Goal: Transaction & Acquisition: Purchase product/service

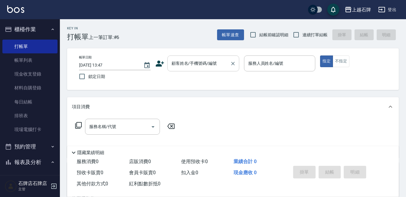
click at [214, 64] on input "顧客姓名/手機號碼/編號" at bounding box center [198, 63] width 57 height 10
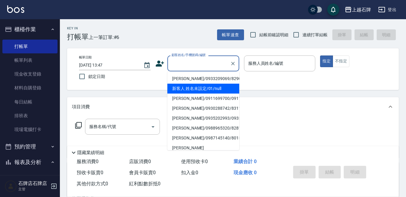
click at [224, 90] on li "新客人 姓名未設定/01/null" at bounding box center [203, 89] width 72 height 10
type input "1"
type input "新客人 姓名未設定/01/null"
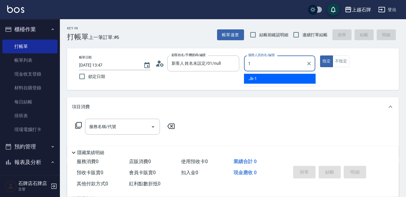
drag, startPoint x: 298, startPoint y: 78, endPoint x: 333, endPoint y: 71, distance: 35.7
click at [299, 78] on div "Jk -1" at bounding box center [280, 79] width 72 height 10
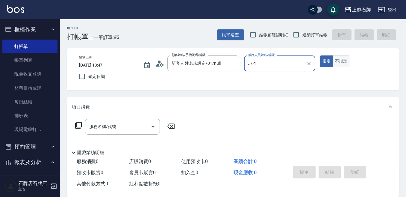
type input "Jk-1"
click at [336, 63] on button "不指定" at bounding box center [341, 61] width 17 height 12
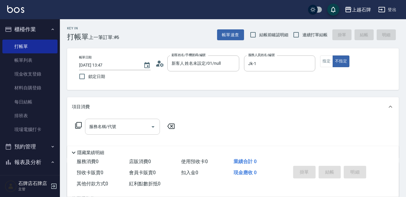
click at [129, 124] on input "服務名稱/代號" at bounding box center [118, 126] width 60 height 10
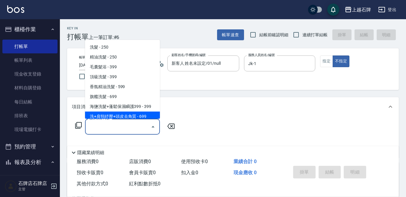
click at [139, 115] on span "洗+肩頸紓壓+頭皮去角質 - 699" at bounding box center [122, 116] width 75 height 10
type input "洗+肩頸紓壓+頭皮去角質(108)"
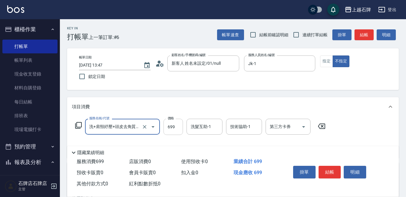
click at [175, 124] on input "699" at bounding box center [172, 127] width 19 height 16
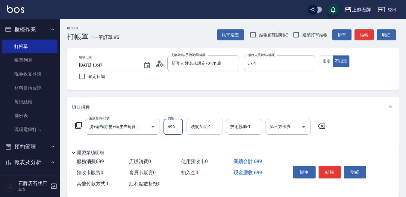
click at [197, 127] on div "洗髮互助-1 洗髮互助-1" at bounding box center [205, 127] width 36 height 16
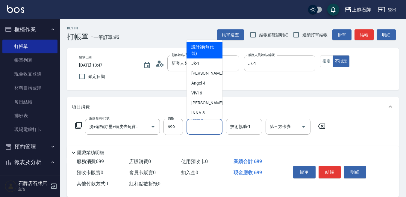
click at [237, 127] on div "技術協助-1 技術協助-1" at bounding box center [244, 127] width 36 height 16
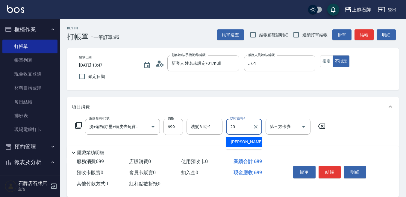
drag, startPoint x: 241, startPoint y: 134, endPoint x: 242, endPoint y: 140, distance: 5.1
click at [242, 138] on ul "[PERSON_NAME] -20" at bounding box center [244, 141] width 36 height 15
drag, startPoint x: 242, startPoint y: 140, endPoint x: 155, endPoint y: 134, distance: 87.6
click at [243, 140] on span "[PERSON_NAME] -20" at bounding box center [250, 142] width 38 height 6
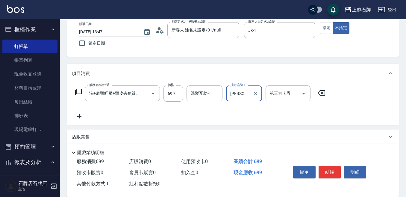
scroll to position [60, 0]
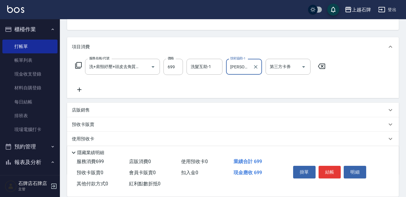
type input "[PERSON_NAME]-20"
click at [78, 86] on icon at bounding box center [79, 89] width 15 height 7
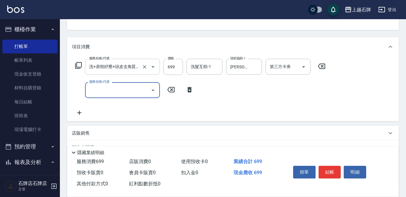
scroll to position [0, 0]
click at [100, 91] on input "服務名稱/代號" at bounding box center [118, 90] width 60 height 10
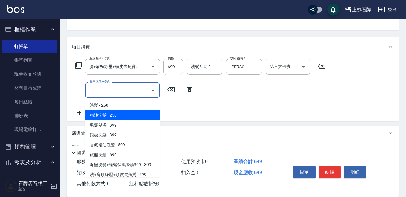
drag, startPoint x: 125, startPoint y: 116, endPoint x: 152, endPoint y: 92, distance: 36.5
click at [127, 114] on span "精油洗髮 - 250" at bounding box center [122, 115] width 75 height 10
type input "精油洗髮(102)"
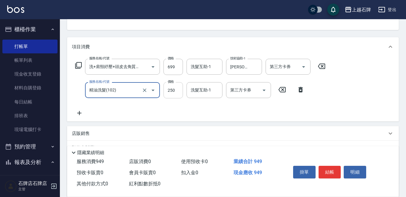
click at [181, 94] on input "250" at bounding box center [172, 90] width 19 height 16
type input "50"
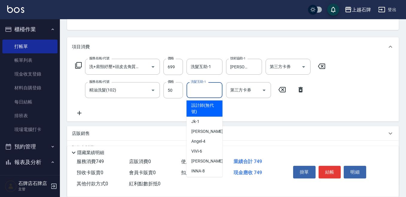
drag, startPoint x: 194, startPoint y: 93, endPoint x: 198, endPoint y: 99, distance: 7.1
click at [195, 93] on div "洗髮互助-1 洗髮互助-1" at bounding box center [205, 90] width 36 height 16
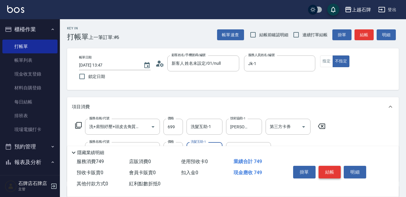
type input "[PERSON_NAME]-20"
click at [327, 170] on button "結帳" at bounding box center [330, 172] width 22 height 13
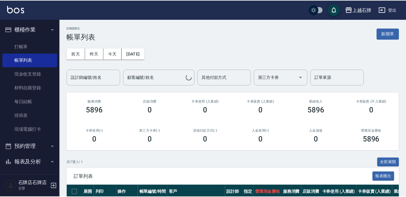
scroll to position [120, 0]
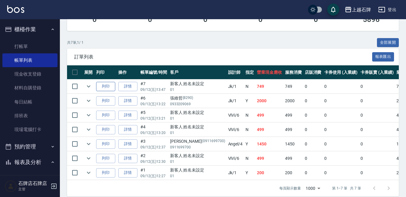
click at [102, 87] on button "列印" at bounding box center [105, 86] width 19 height 9
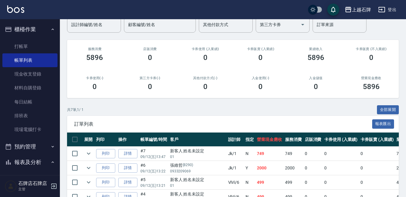
drag, startPoint x: 0, startPoint y: 95, endPoint x: 0, endPoint y: 127, distance: 32.0
click at [0, 127] on nav "櫃檯作業 打帳單 帳單列表 現金收支登錄 材料自購登錄 每日結帳 排班表 現場電腦打卡 預約管理 預約管理 單日預約紀錄 單週預約紀錄 報表及分析 報表目錄 …" at bounding box center [30, 97] width 60 height 156
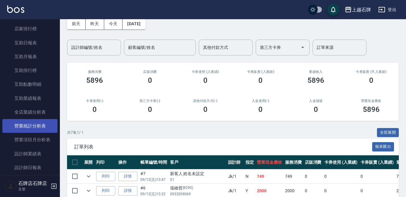
scroll to position [240, 0]
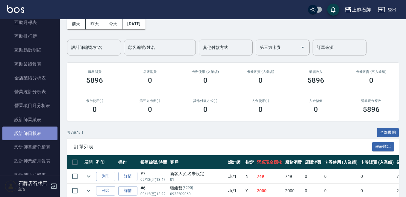
click at [43, 127] on link "設計師日報表" at bounding box center [29, 133] width 55 height 14
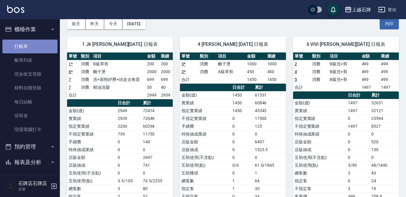
click at [42, 47] on link "打帳單" at bounding box center [29, 47] width 55 height 14
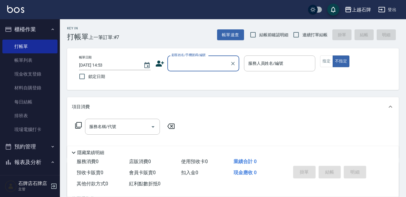
click at [152, 40] on div "Key In 打帳單 上一筆訂單:#7 帳單速查 結帳前確認明細 連續打單結帳 掛單 結帳 明細" at bounding box center [229, 30] width 339 height 22
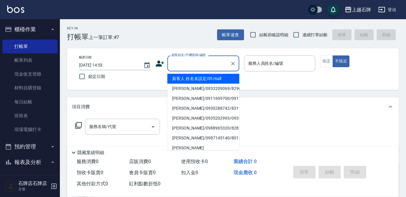
click at [214, 67] on input "顧客姓名/手機號碼/編號" at bounding box center [198, 63] width 57 height 10
click at [205, 80] on li "[PERSON_NAME]/0963973908/8012" at bounding box center [203, 79] width 72 height 10
type input "[PERSON_NAME]/0963973908/8012"
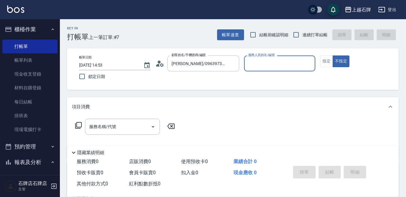
type input "Jk-1"
click at [329, 64] on div "帳單日期 [DATE] 14:53 鎖定日期 顧客姓名/手機號碼/編號 [PERSON_NAME]/0963973908/8012 顧客姓名/手機號碼/編號 …" at bounding box center [232, 68] width 317 height 27
click at [330, 63] on button "指定" at bounding box center [326, 61] width 13 height 12
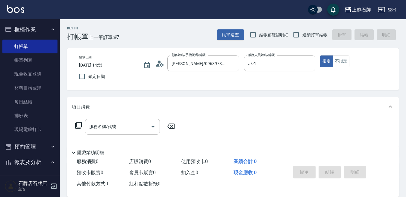
click at [124, 128] on input "服務名稱/代號" at bounding box center [118, 126] width 60 height 10
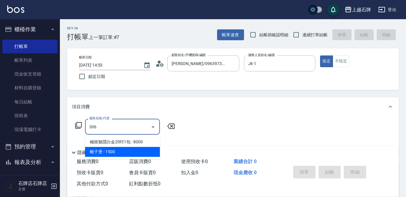
click at [129, 153] on span "離子燙 - 1500" at bounding box center [122, 152] width 75 height 10
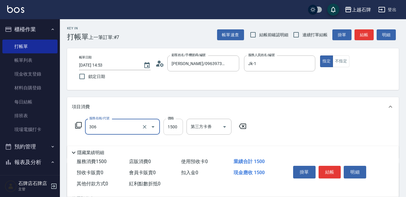
type input "離子燙(306)"
click at [176, 122] on input "1500" at bounding box center [172, 127] width 19 height 16
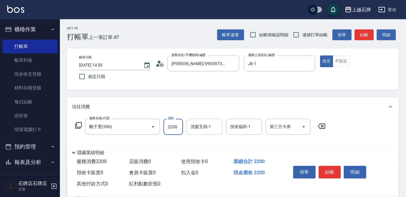
type input "2200"
click at [201, 125] on div "洗髮互助-1 洗髮互助-1" at bounding box center [205, 127] width 36 height 16
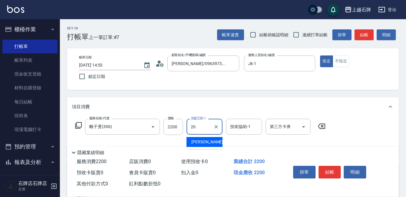
click at [203, 141] on span "[PERSON_NAME] -20" at bounding box center [210, 142] width 38 height 6
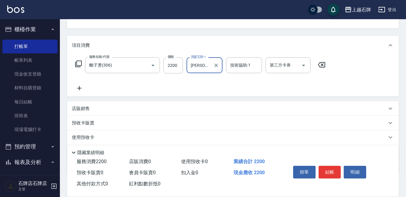
scroll to position [95, 0]
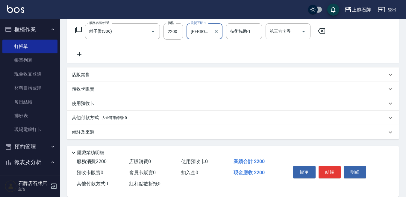
type input "[PERSON_NAME]-20"
click at [92, 81] on div "店販銷售" at bounding box center [233, 74] width 332 height 14
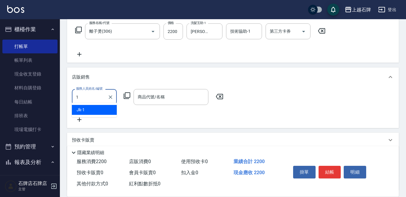
scroll to position [0, 0]
click at [98, 104] on div "1 服務人員姓名/編號" at bounding box center [94, 97] width 45 height 16
click at [97, 109] on div "Jk -1" at bounding box center [94, 112] width 45 height 10
type input "Jk-1"
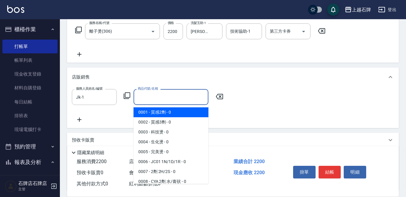
click at [153, 99] on input "商品代號/名稱" at bounding box center [170, 97] width 69 height 10
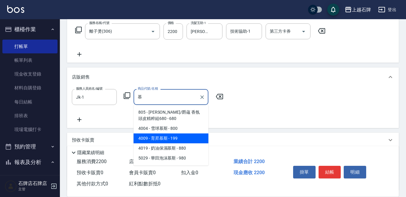
click at [175, 136] on span "4009 - 育昇慕斯 - 199" at bounding box center [171, 138] width 75 height 10
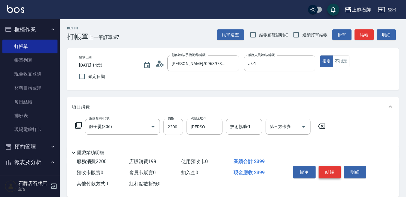
type input "育昇[PERSON_NAME]"
click at [322, 169] on button "結帳" at bounding box center [330, 172] width 22 height 13
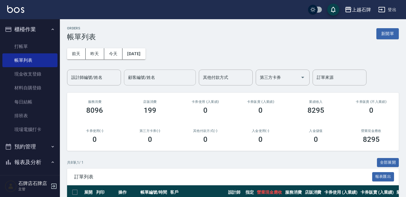
scroll to position [90, 0]
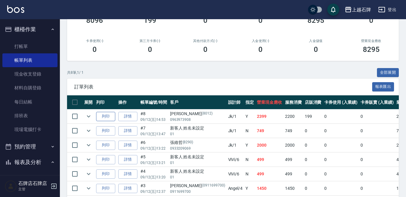
click at [113, 112] on button "列印" at bounding box center [105, 116] width 19 height 9
drag, startPoint x: 46, startPoint y: 48, endPoint x: 56, endPoint y: 47, distance: 10.2
click at [47, 48] on link "打帳單" at bounding box center [29, 47] width 55 height 14
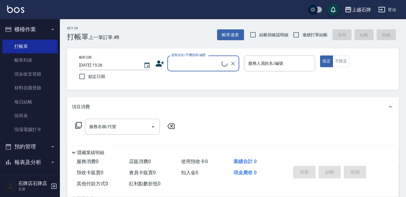
click at [204, 68] on input "顧客姓名/手機號碼/編號" at bounding box center [195, 63] width 51 height 10
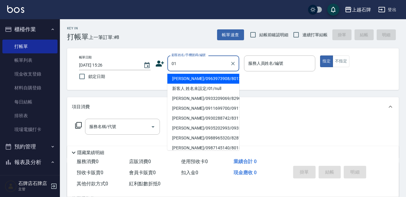
type input "[PERSON_NAME]/0963973908/8012"
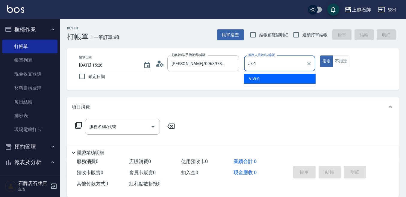
type input "Jk-1"
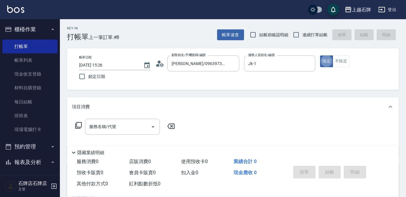
type button "true"
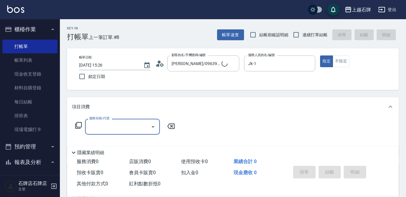
type input "新客人 姓名未設定/01/null"
click at [271, 62] on input "Jk-1" at bounding box center [275, 63] width 57 height 10
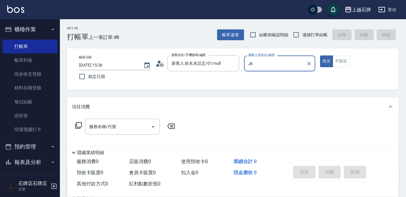
type input "J"
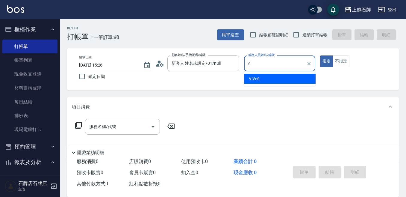
type input "ViVi-6"
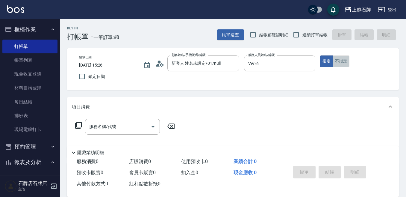
click at [346, 63] on button "不指定" at bounding box center [341, 61] width 17 height 12
click at [87, 120] on div "服務名稱/代號" at bounding box center [122, 127] width 75 height 16
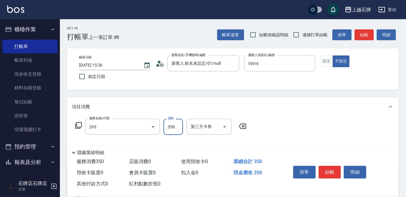
type input "B級洗+剪(203)"
type input "499"
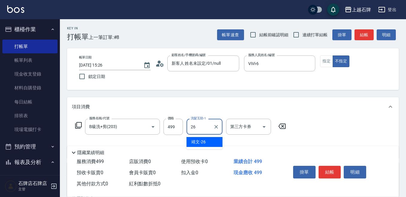
type input "靖文-26"
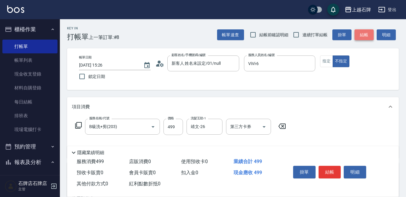
click at [366, 38] on button "結帳" at bounding box center [364, 34] width 19 height 11
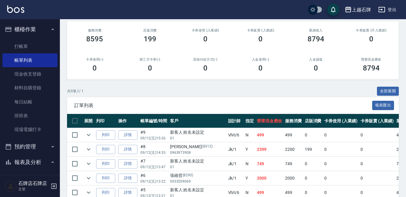
scroll to position [90, 0]
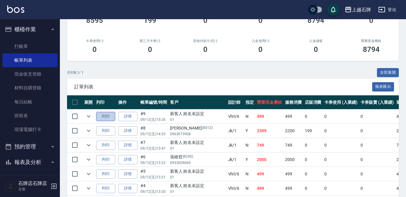
click at [97, 112] on button "列印" at bounding box center [105, 116] width 19 height 9
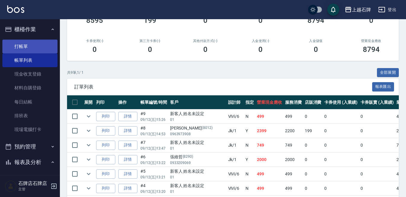
click at [26, 48] on link "打帳單" at bounding box center [29, 47] width 55 height 14
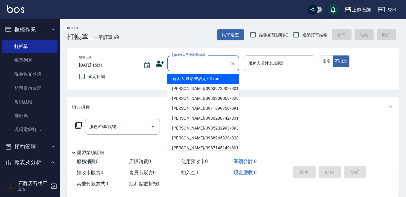
click at [217, 64] on input "顧客姓名/手機號碼/編號" at bounding box center [198, 63] width 57 height 10
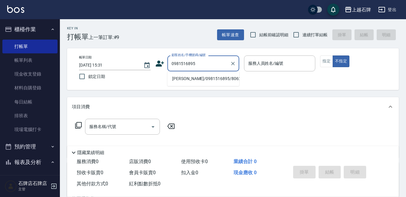
type input "[PERSON_NAME]/0981516895/8062"
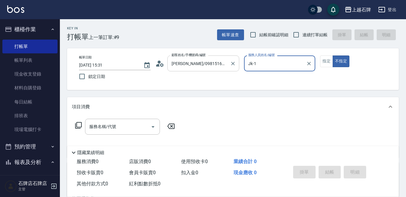
type input "Jk-1"
click at [308, 61] on icon "Clear" at bounding box center [309, 63] width 6 height 6
